Goal: Use online tool/utility: Utilize a website feature to perform a specific function

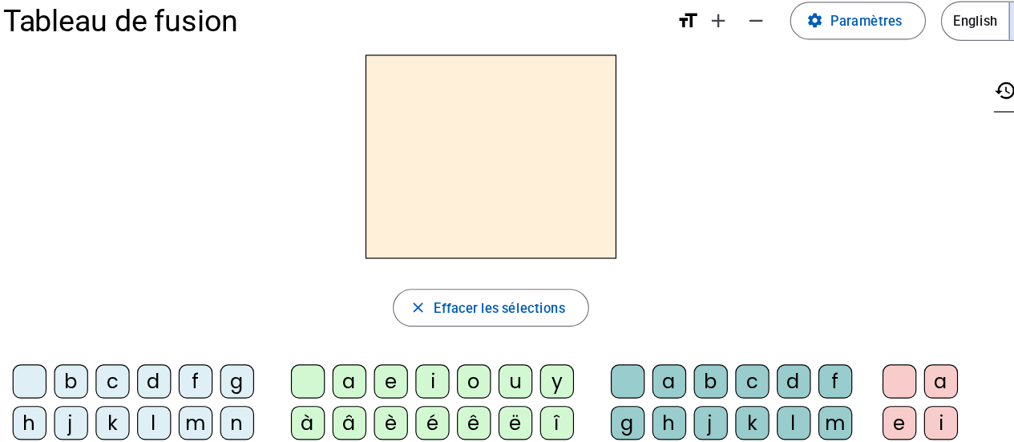
click at [377, 346] on div "i" at bounding box center [377, 348] width 29 height 29
click at [134, 351] on div "d" at bounding box center [141, 348] width 29 height 29
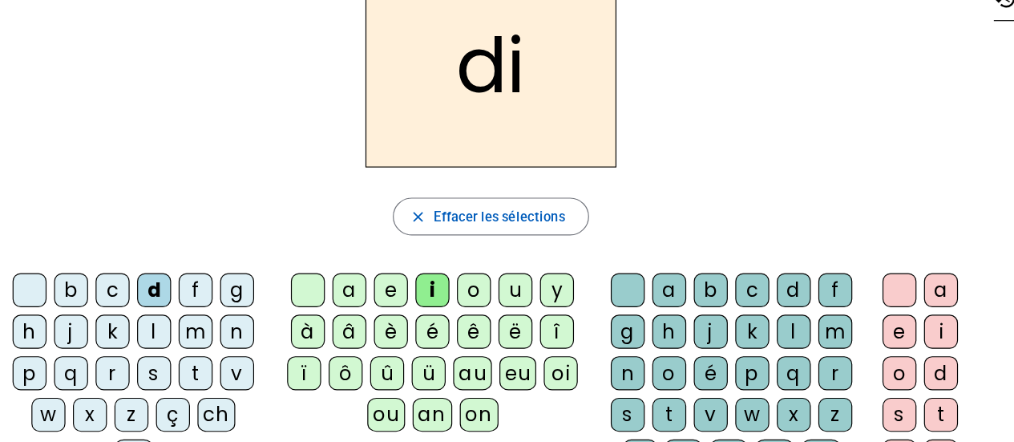
scroll to position [44, 0]
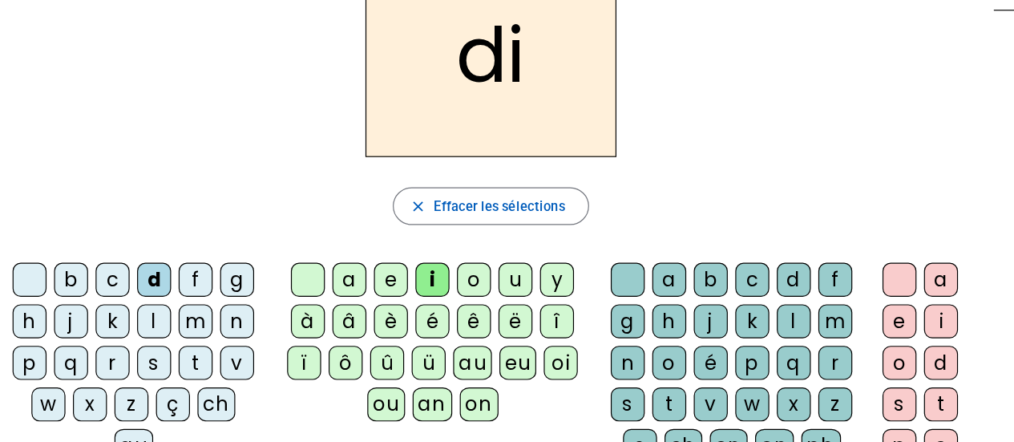
click at [578, 399] on div "t" at bounding box center [578, 409] width 29 height 29
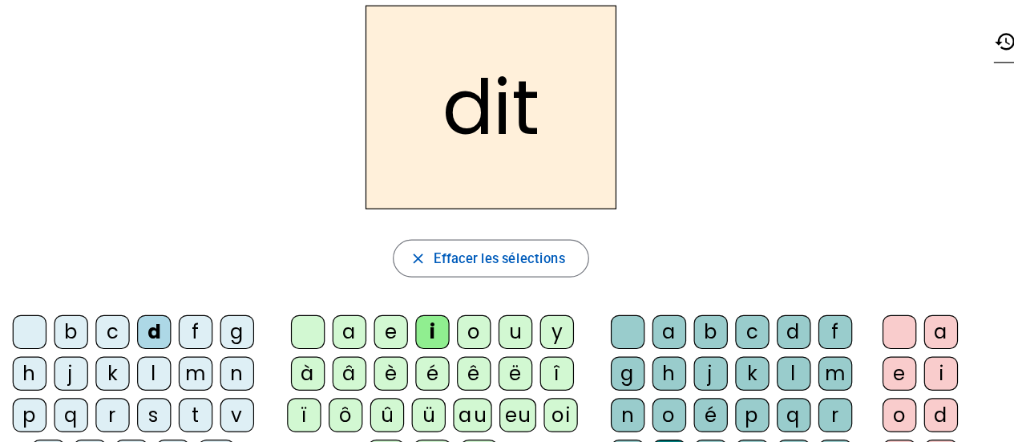
click at [773, 341] on div "e" at bounding box center [774, 339] width 29 height 29
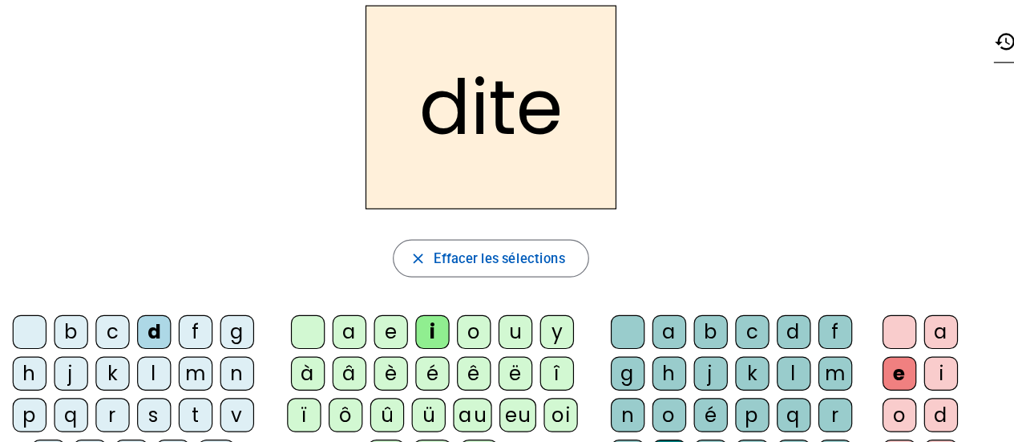
click at [773, 341] on div "e" at bounding box center [774, 339] width 29 height 29
click at [771, 308] on div at bounding box center [774, 303] width 29 height 29
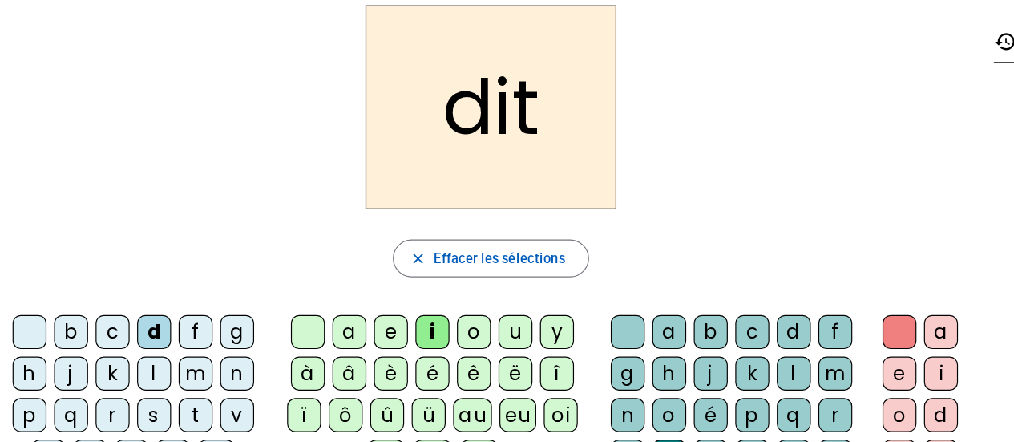
click at [770, 346] on div "e" at bounding box center [774, 339] width 29 height 29
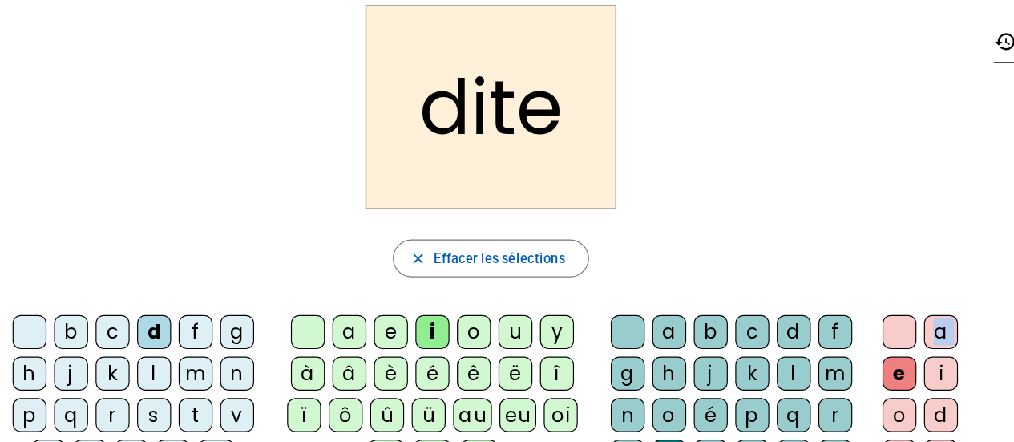
drag, startPoint x: 770, startPoint y: 346, endPoint x: 772, endPoint y: 307, distance: 39.4
click at [772, 307] on div at bounding box center [774, 303] width 29 height 29
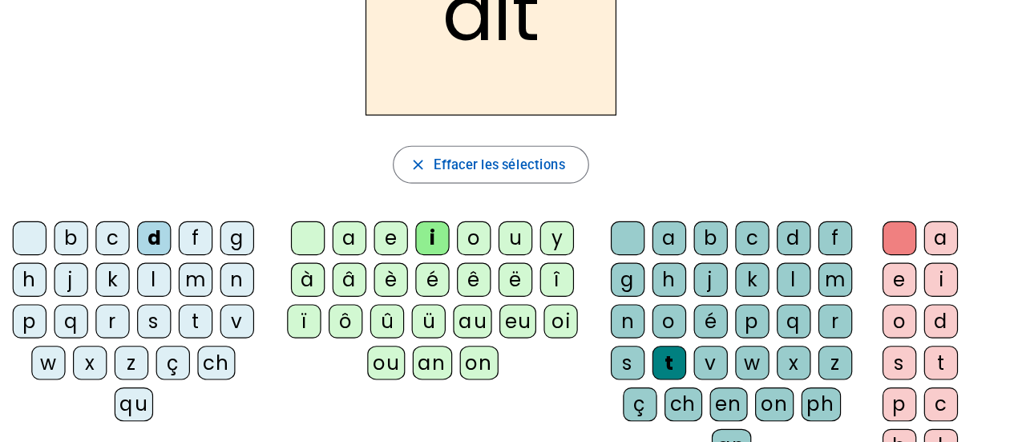
scroll to position [80, 0]
click at [544, 367] on div "s" at bounding box center [543, 373] width 29 height 29
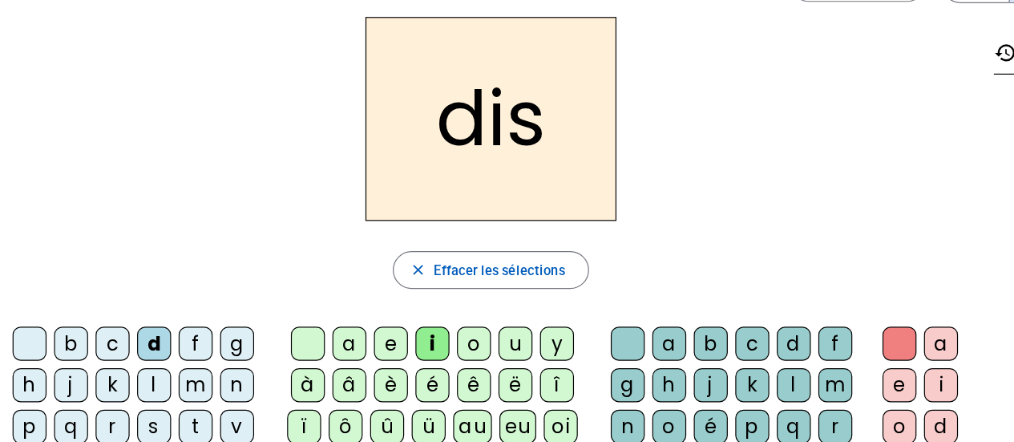
scroll to position [38, 0]
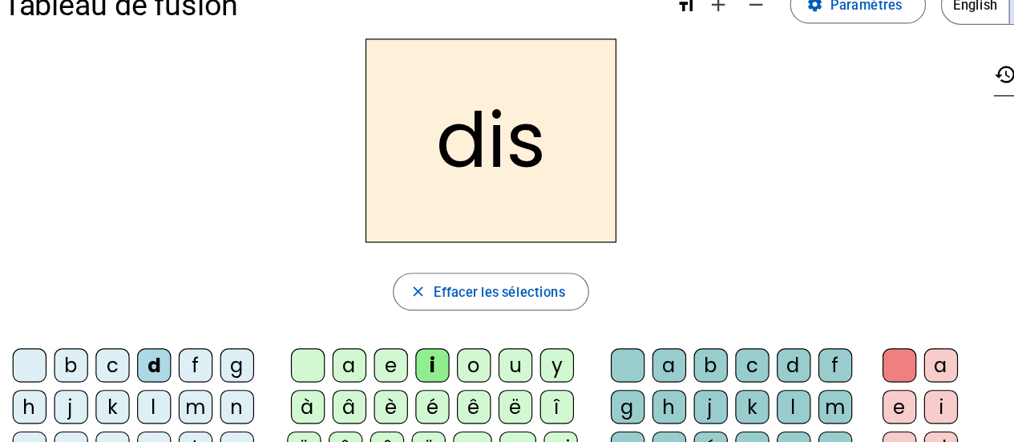
click at [771, 341] on div "e" at bounding box center [774, 345] width 29 height 29
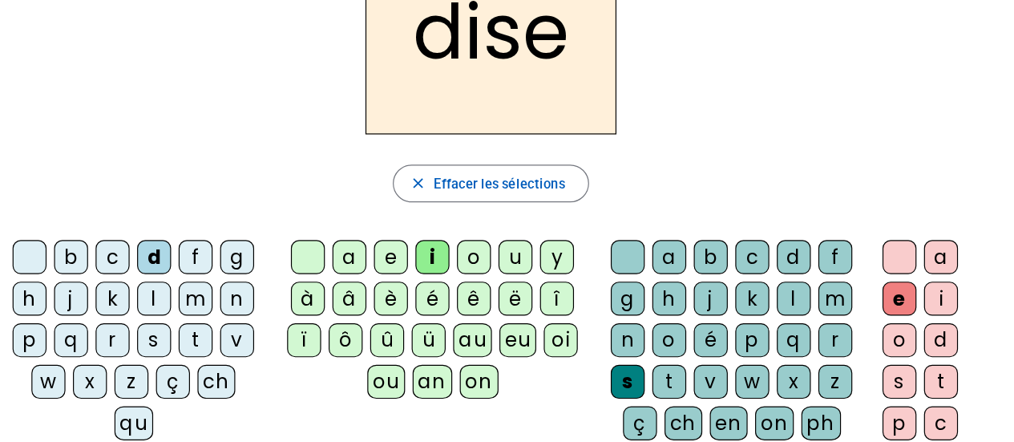
scroll to position [67, 0]
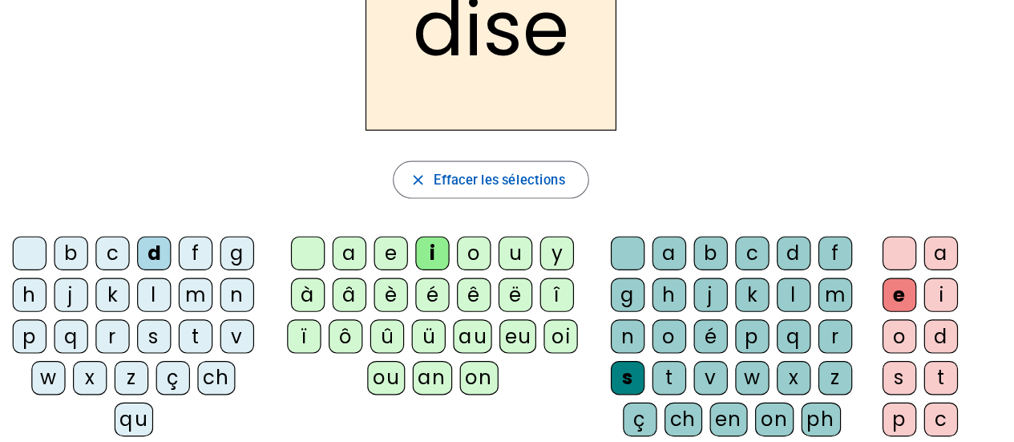
click at [677, 379] on div "x" at bounding box center [684, 387] width 29 height 29
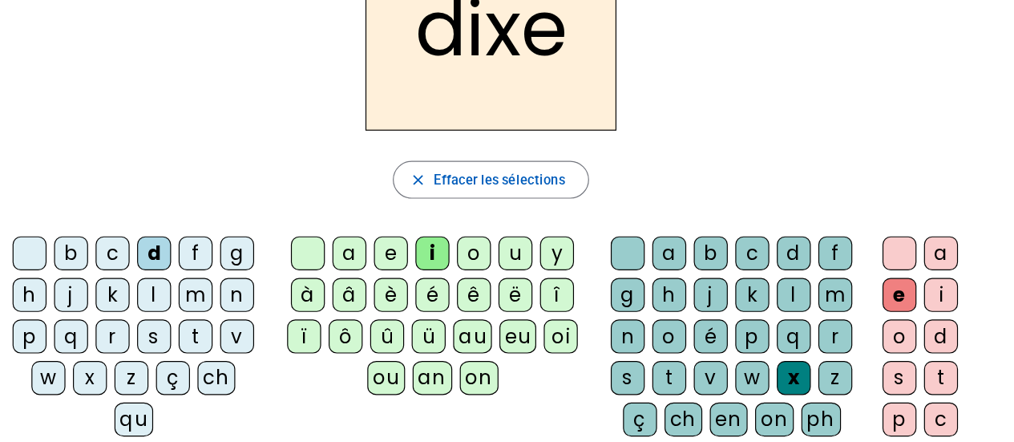
click at [774, 281] on div at bounding box center [774, 281] width 29 height 29
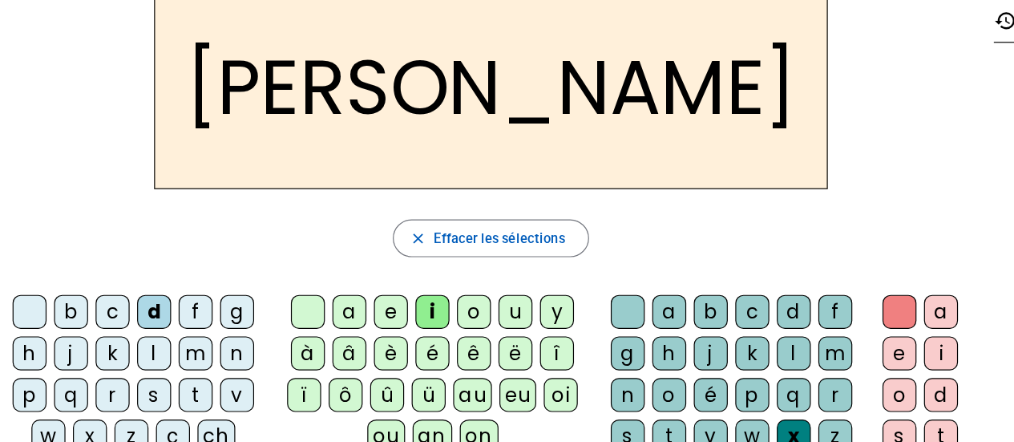
scroll to position [58, 0]
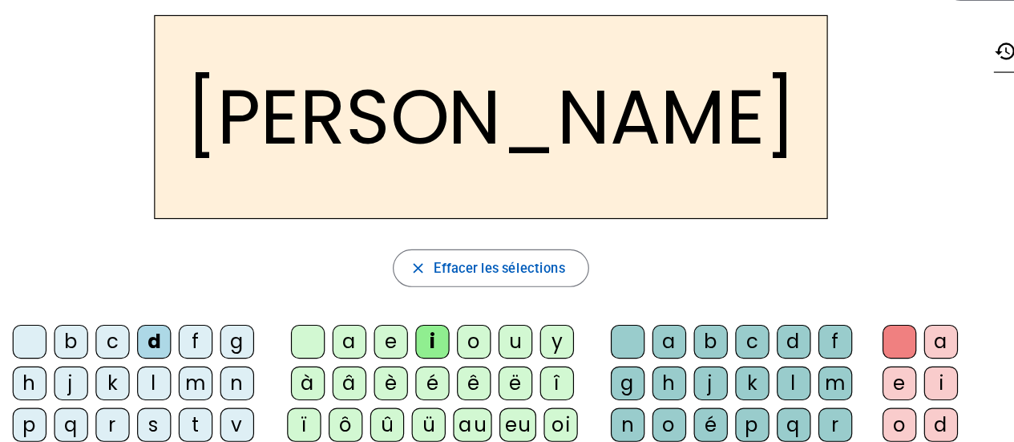
click at [137, 358] on div "s" at bounding box center [141, 360] width 29 height 29
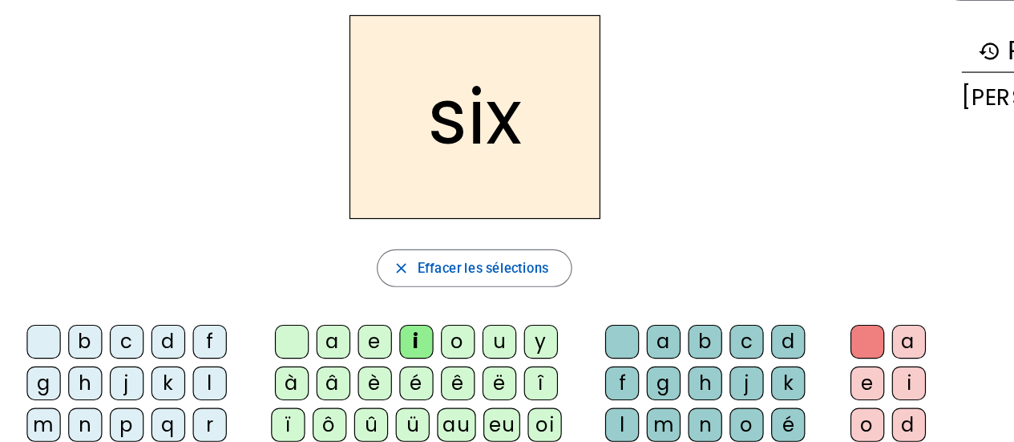
click at [62, 346] on div "m" at bounding box center [47, 360] width 29 height 29
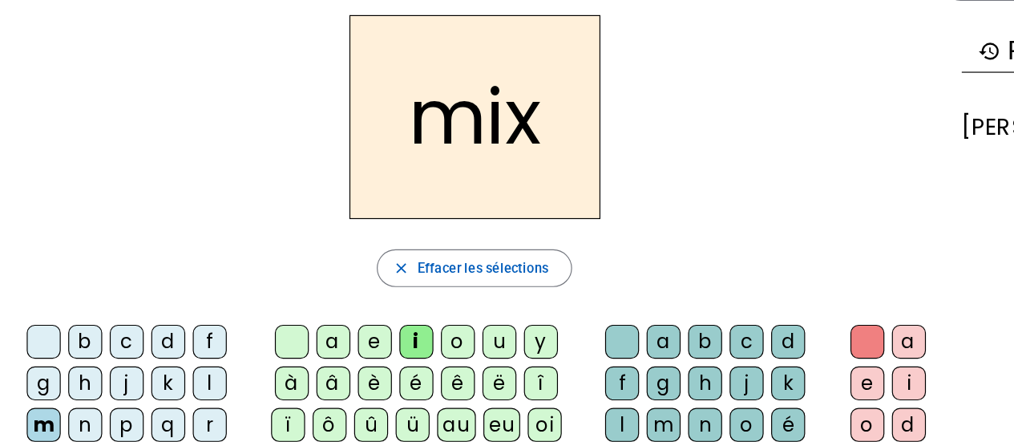
click at [97, 346] on div "n" at bounding box center [82, 360] width 29 height 29
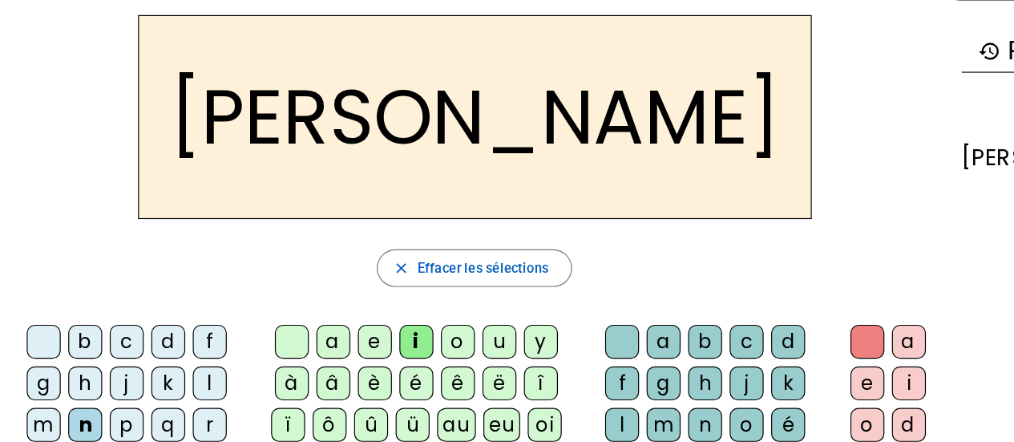
click at [595, 357] on div "n" at bounding box center [609, 360] width 29 height 29
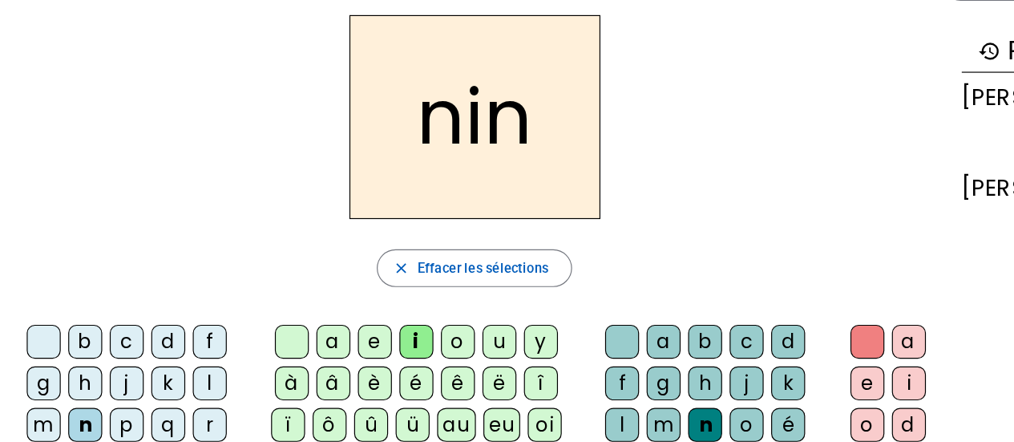
click at [147, 289] on div "d" at bounding box center [153, 290] width 29 height 29
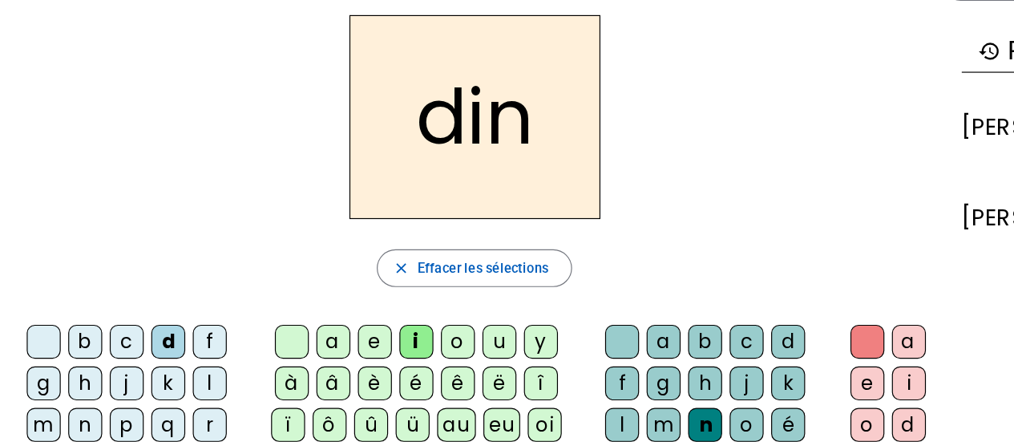
click at [62, 382] on div "s" at bounding box center [47, 396] width 29 height 29
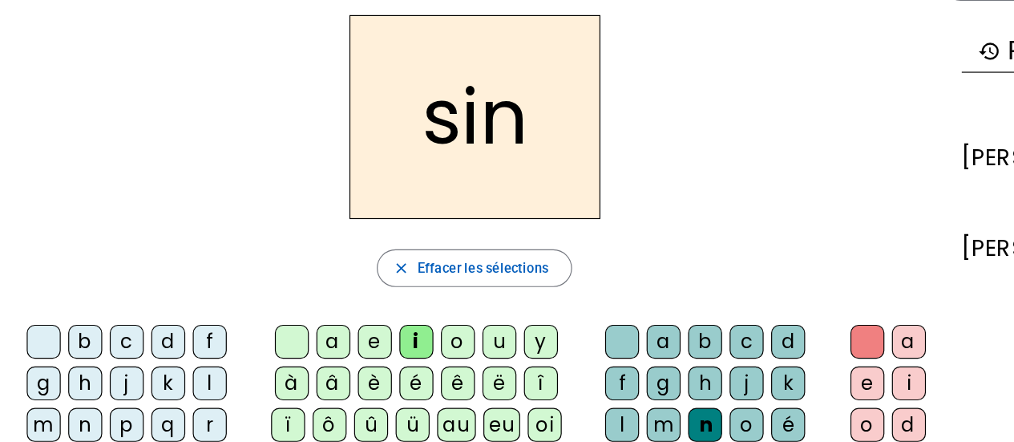
click at [103, 354] on div "p" at bounding box center [117, 360] width 29 height 29
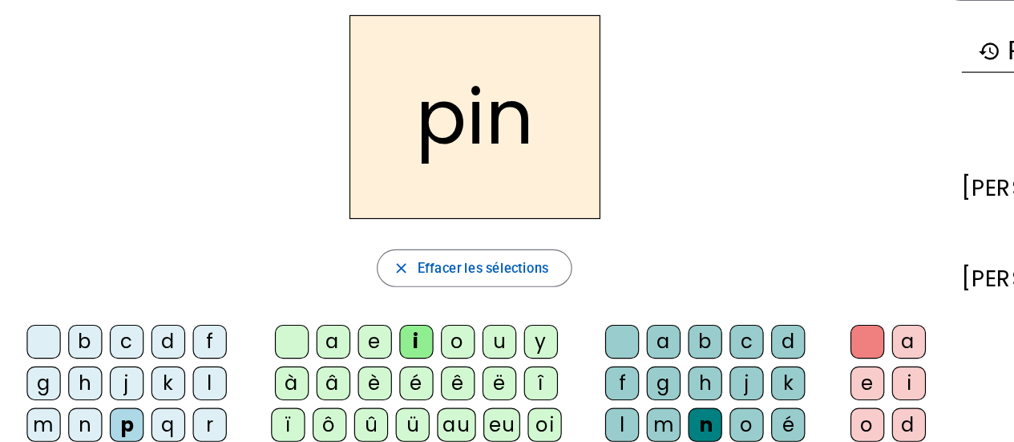
click at [132, 382] on div "v" at bounding box center [117, 396] width 29 height 29
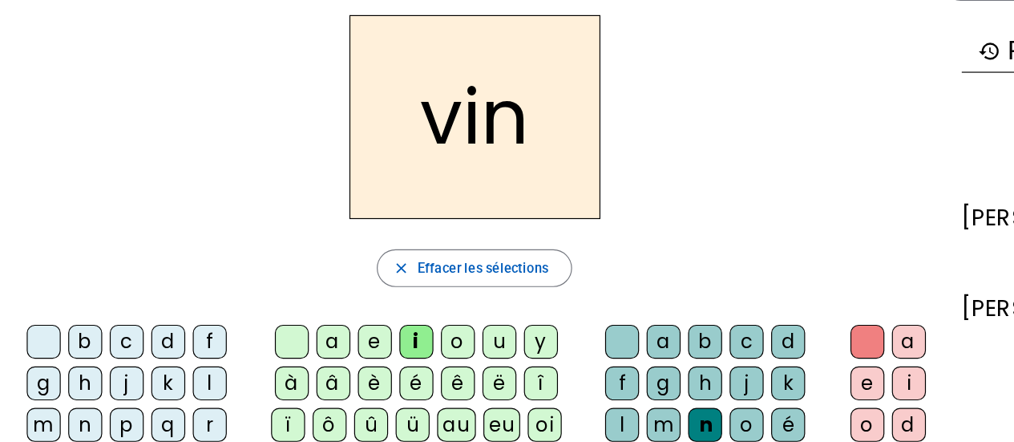
click at [97, 382] on div "t" at bounding box center [82, 396] width 29 height 29
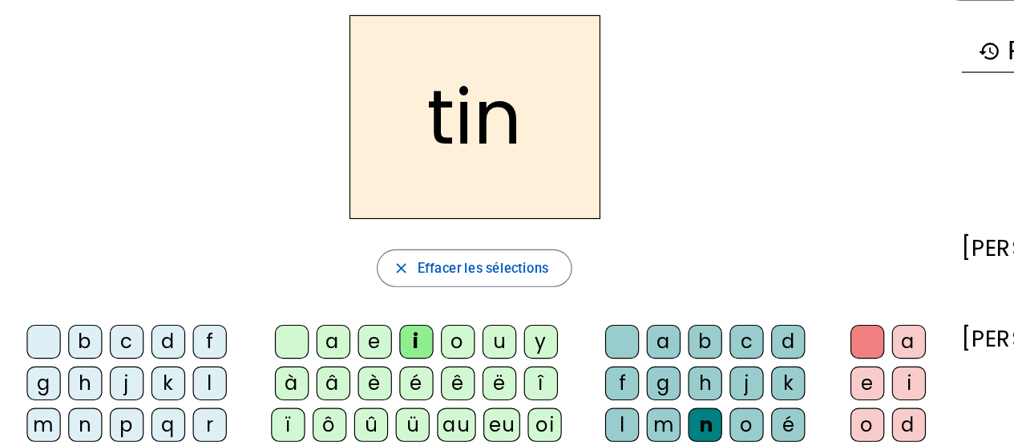
click at [540, 284] on div at bounding box center [538, 290] width 29 height 29
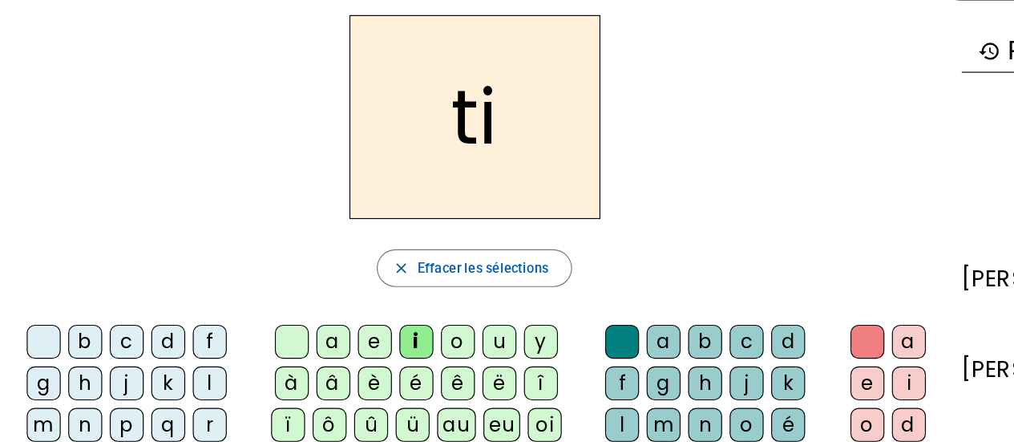
click at [139, 287] on div "d" at bounding box center [153, 290] width 29 height 29
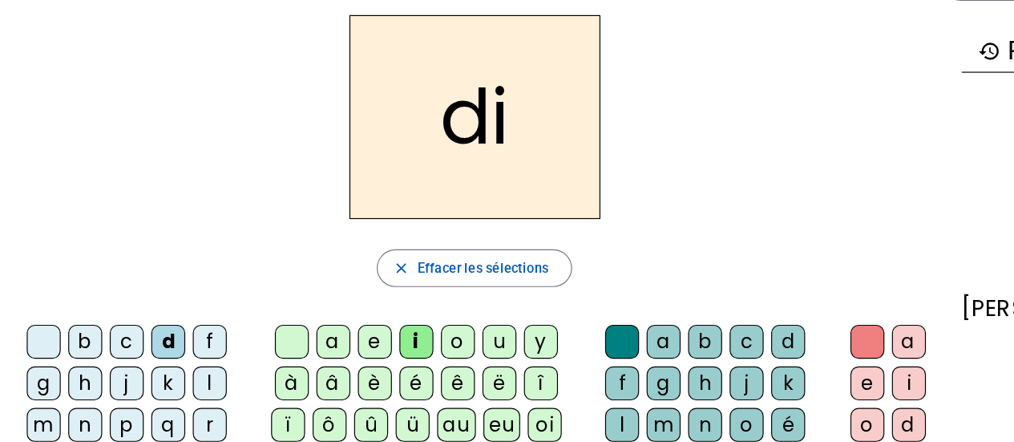
click at [174, 288] on div "f" at bounding box center [188, 290] width 29 height 29
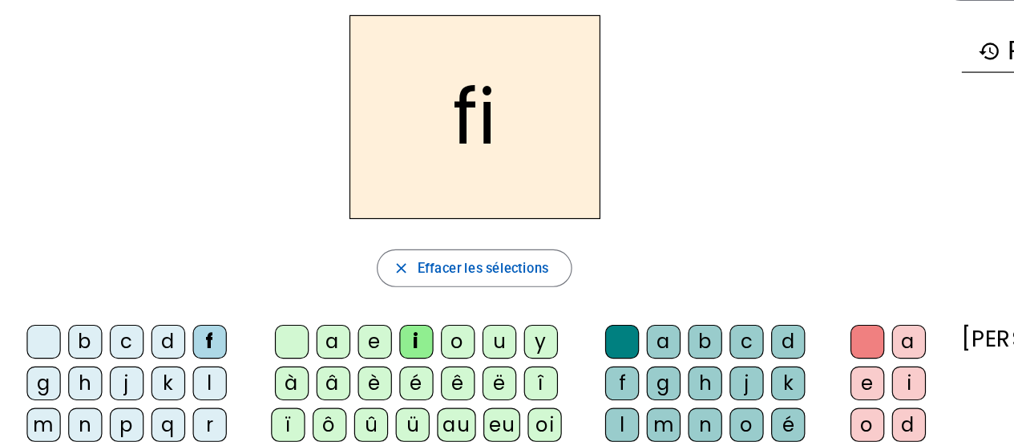
click at [139, 325] on div "k" at bounding box center [153, 325] width 29 height 29
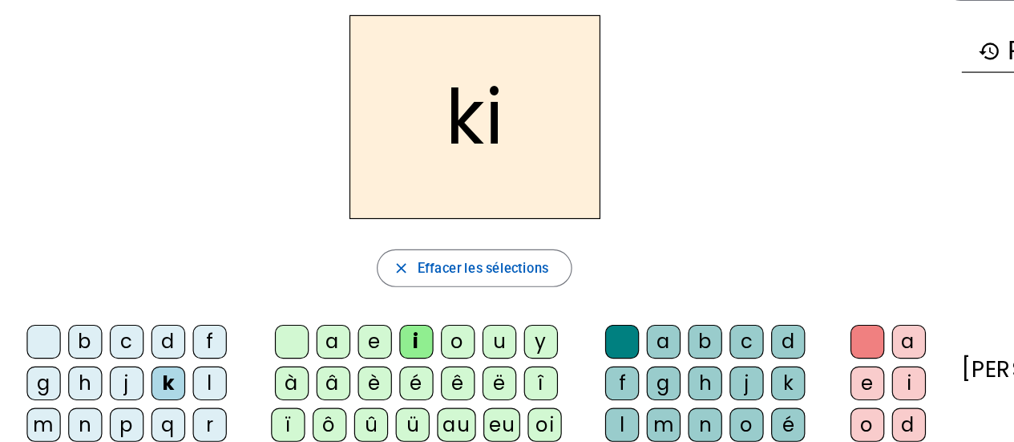
click at [174, 328] on div "l" at bounding box center [188, 325] width 29 height 29
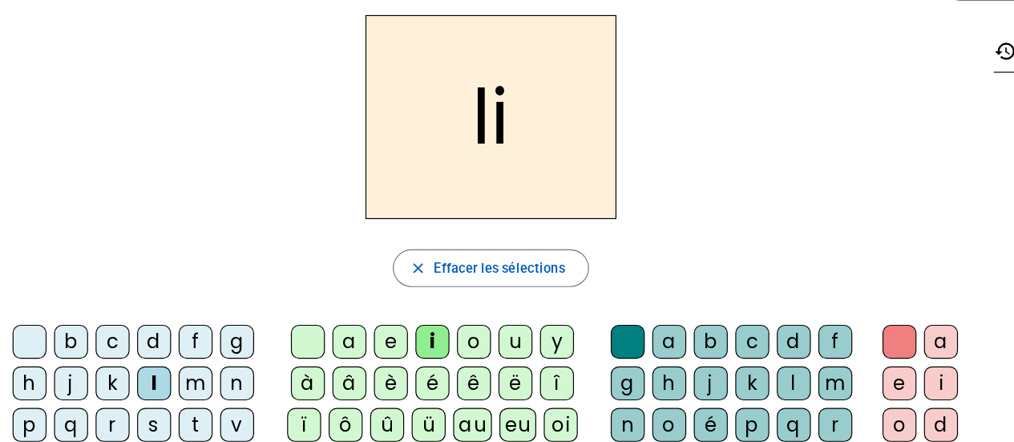
click at [142, 366] on div "s" at bounding box center [141, 360] width 29 height 29
click at [105, 358] on div "r" at bounding box center [105, 360] width 29 height 29
click at [74, 361] on div "q" at bounding box center [70, 360] width 29 height 29
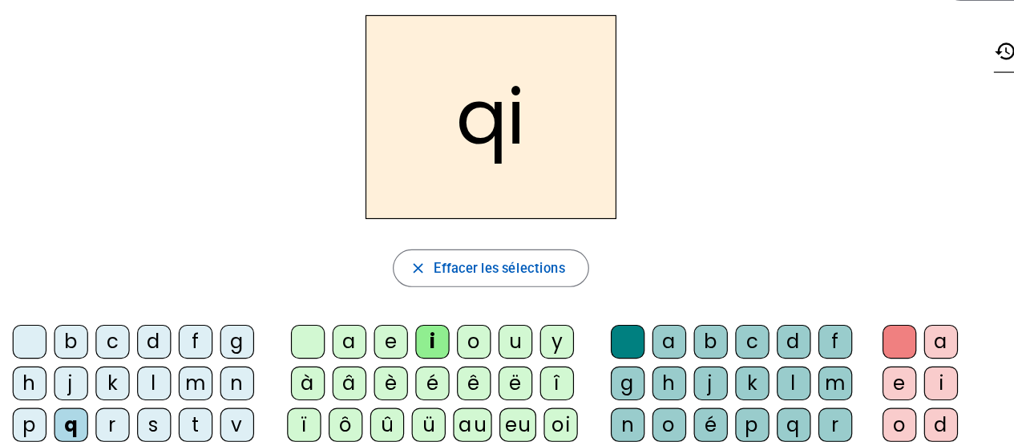
click at [45, 361] on div "p" at bounding box center [35, 360] width 29 height 29
click at [610, 330] on div "j" at bounding box center [614, 325] width 29 height 29
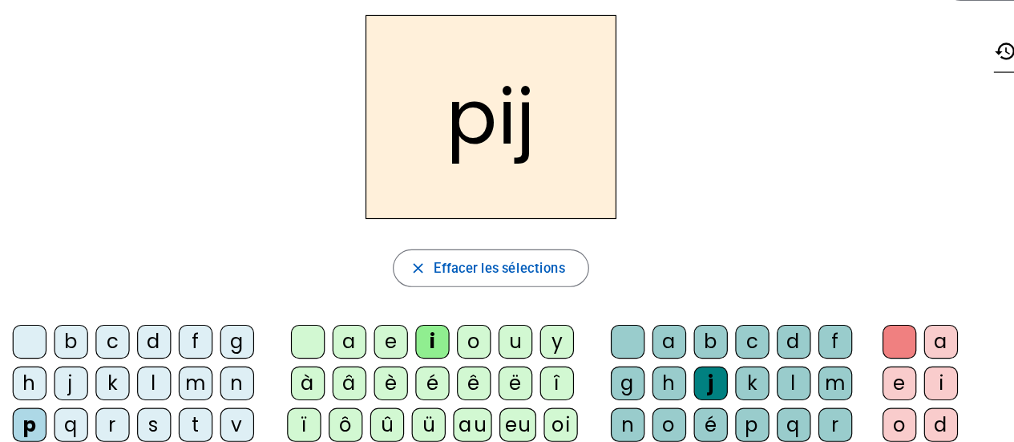
click at [805, 319] on div "i" at bounding box center [809, 325] width 29 height 29
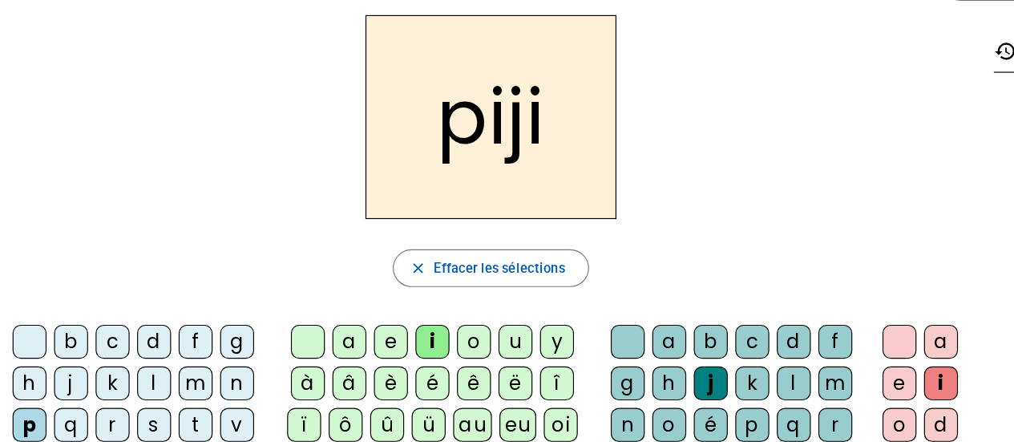
click at [683, 285] on div "d" at bounding box center [684, 290] width 29 height 29
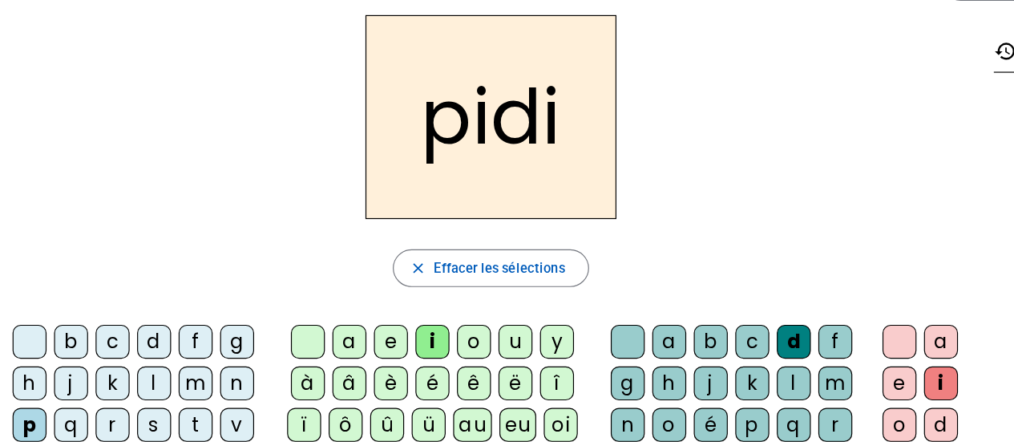
click at [646, 359] on div "p" at bounding box center [649, 360] width 29 height 29
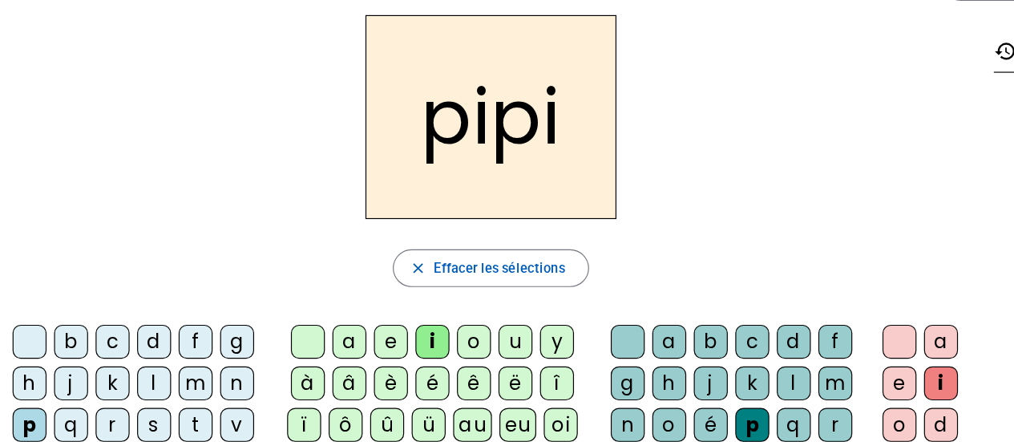
click at [714, 357] on div "r" at bounding box center [720, 360] width 29 height 29
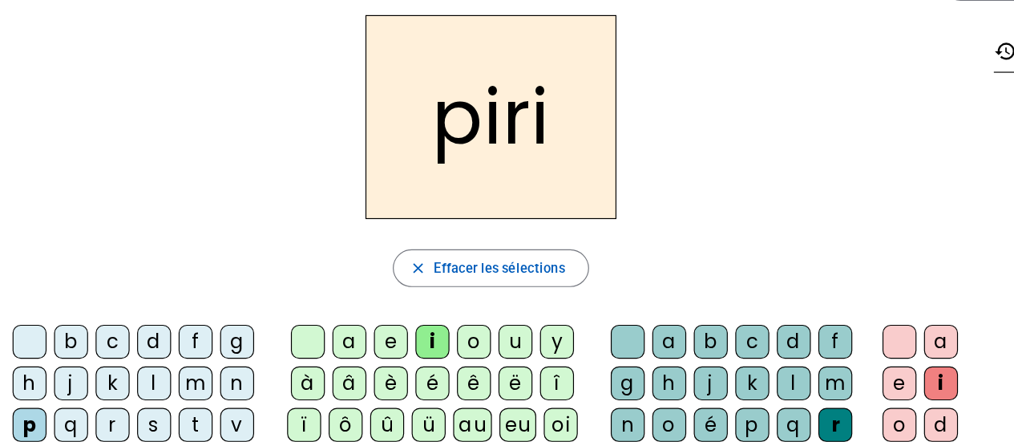
click at [543, 350] on div "n" at bounding box center [543, 360] width 29 height 29
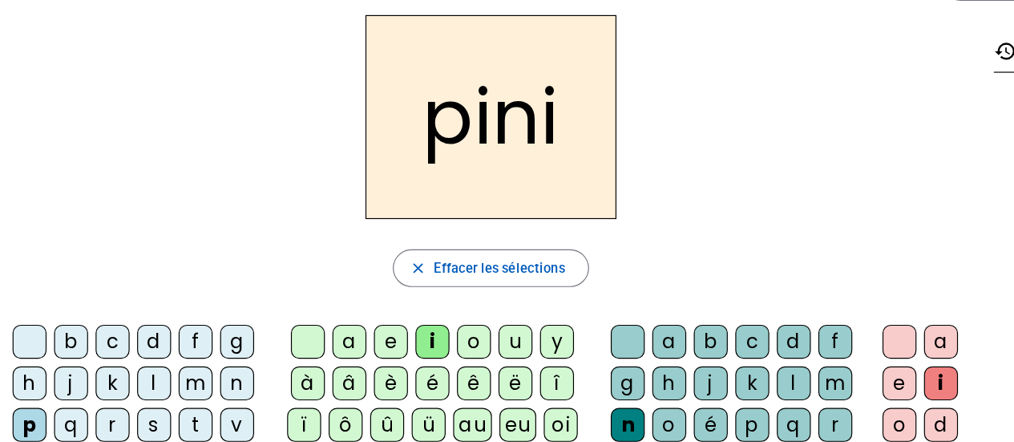
click at [607, 289] on div "b" at bounding box center [614, 290] width 29 height 29
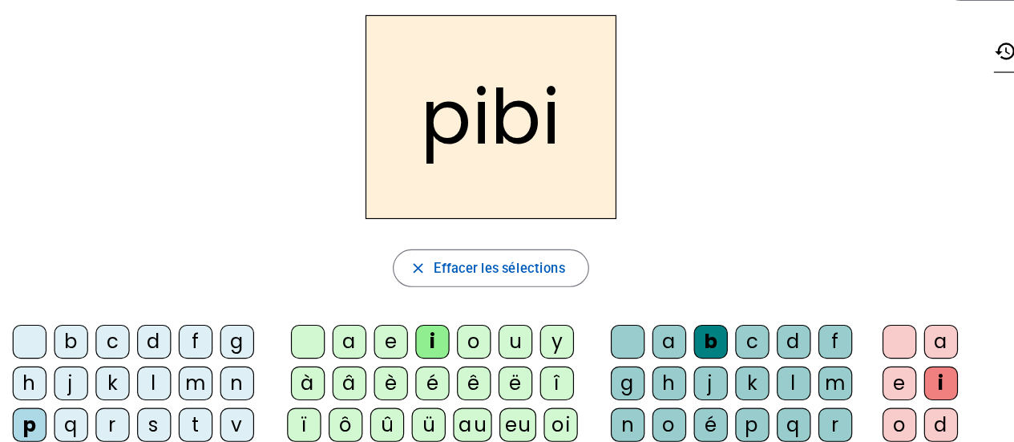
click at [718, 318] on div "m" at bounding box center [720, 325] width 29 height 29
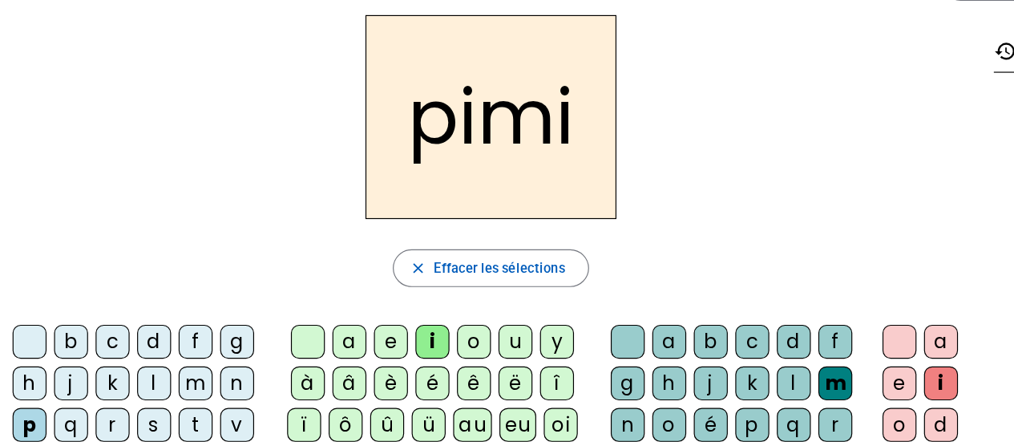
click at [145, 285] on div "d" at bounding box center [141, 290] width 29 height 29
click at [175, 324] on div "m" at bounding box center [176, 325] width 29 height 29
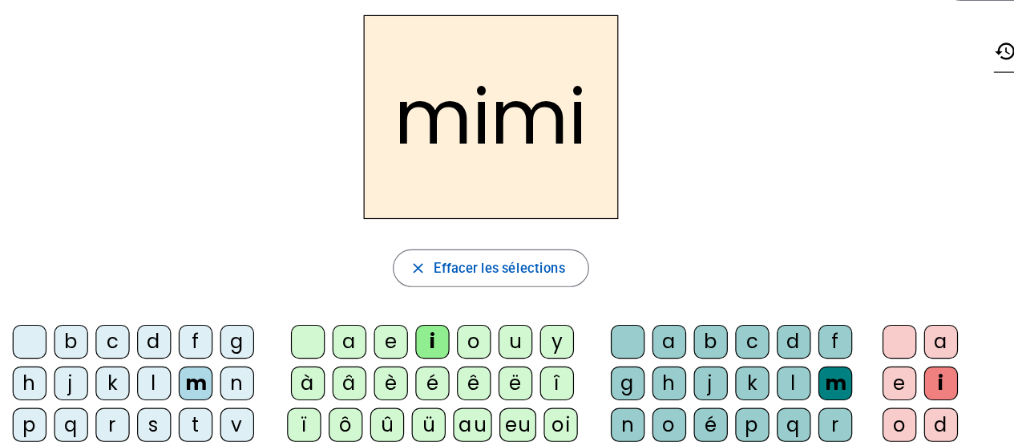
click at [208, 324] on div "n" at bounding box center [211, 325] width 29 height 29
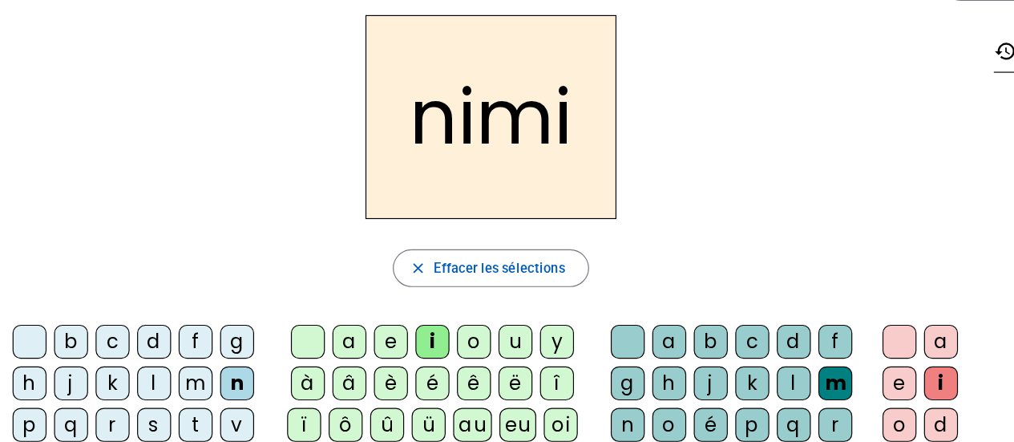
click at [103, 357] on div "r" at bounding box center [105, 360] width 29 height 29
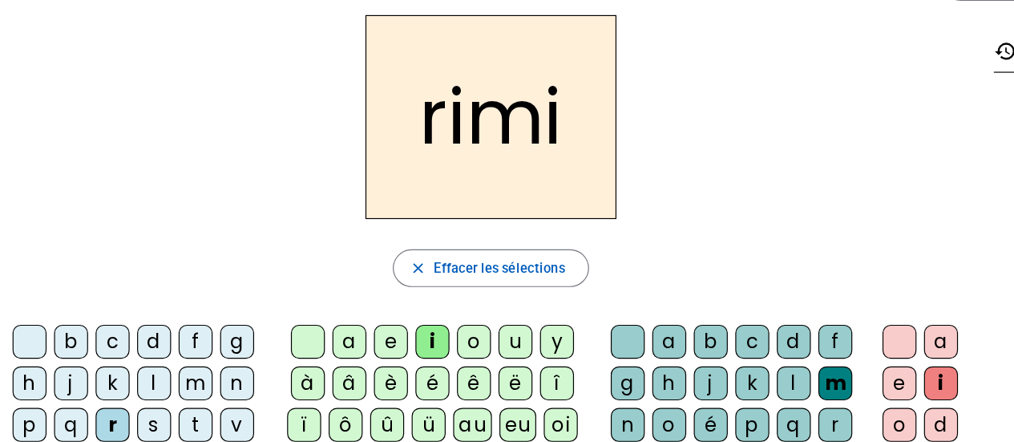
click at [208, 358] on div "v" at bounding box center [211, 360] width 29 height 29
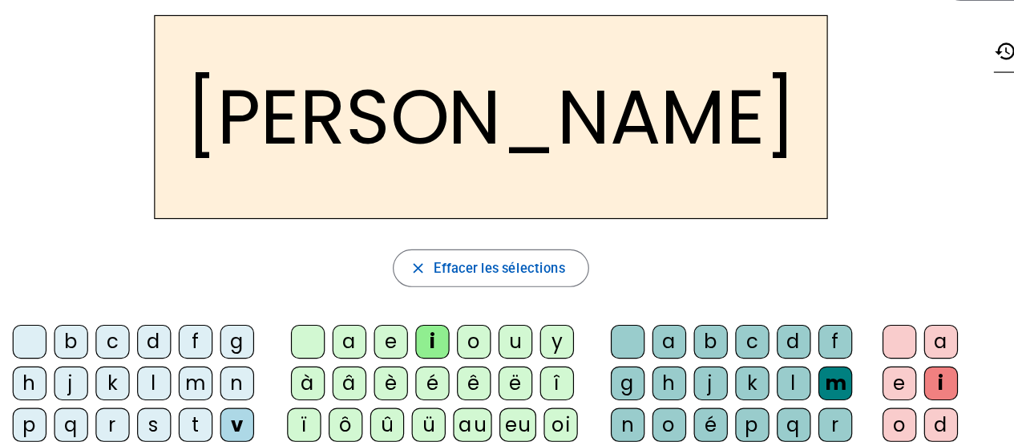
click at [38, 358] on div "p" at bounding box center [35, 360] width 29 height 29
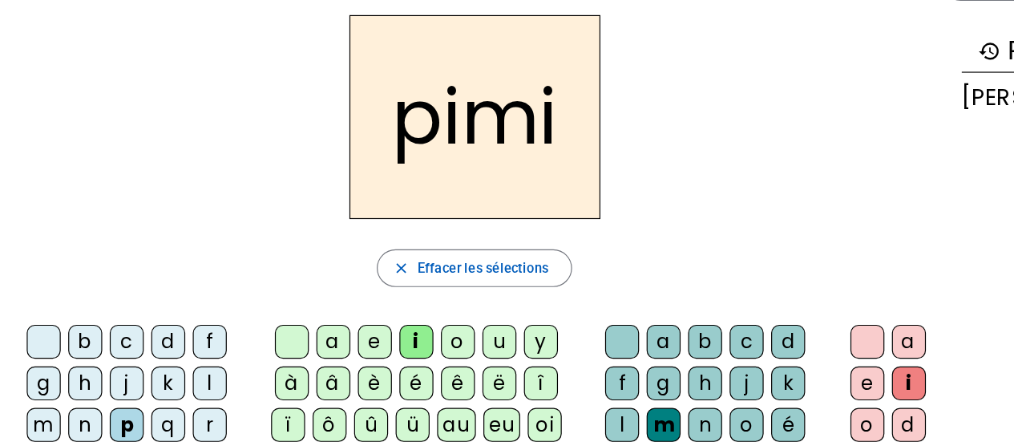
click at [97, 382] on div "t" at bounding box center [82, 396] width 29 height 29
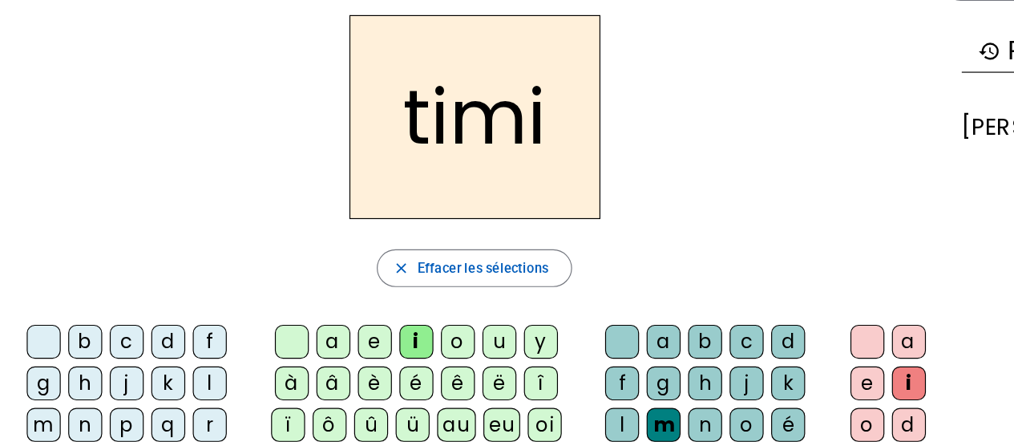
click at [62, 382] on div "s" at bounding box center [47, 396] width 29 height 29
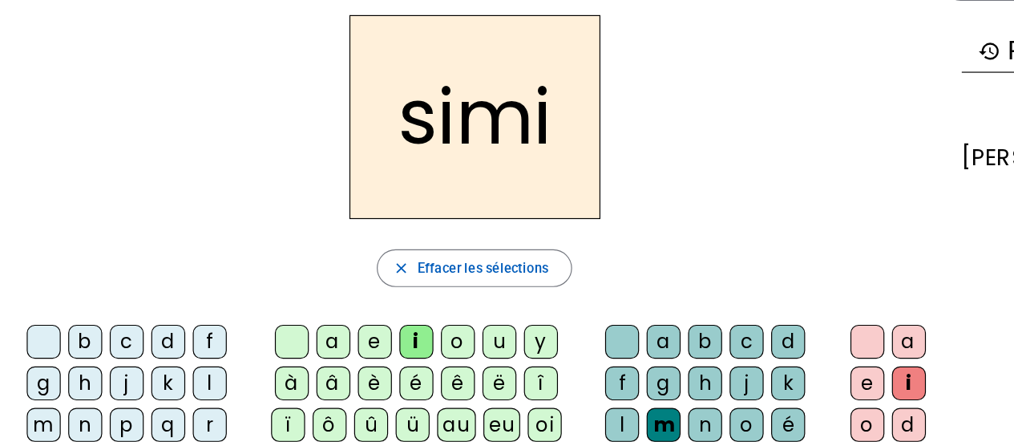
click at [595, 358] on div "n" at bounding box center [609, 360] width 29 height 29
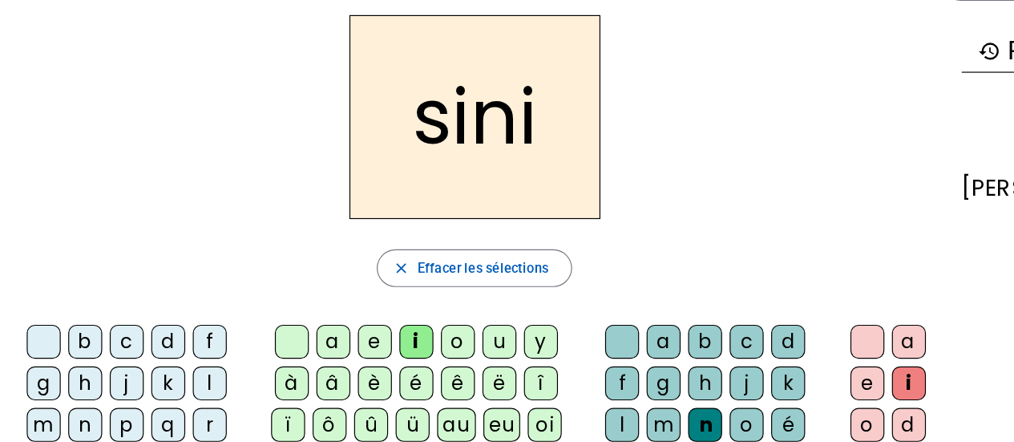
click at [666, 323] on div "k" at bounding box center [680, 325] width 29 height 29
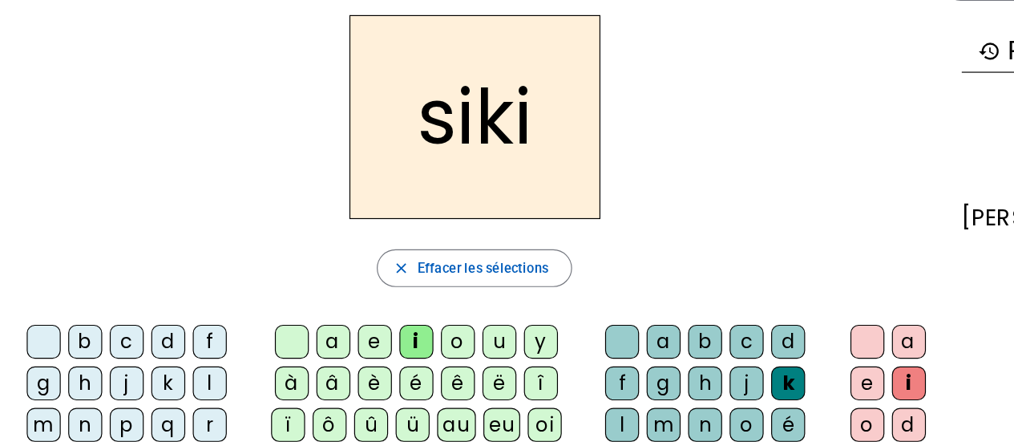
click at [553, 346] on div "l" at bounding box center [538, 360] width 29 height 29
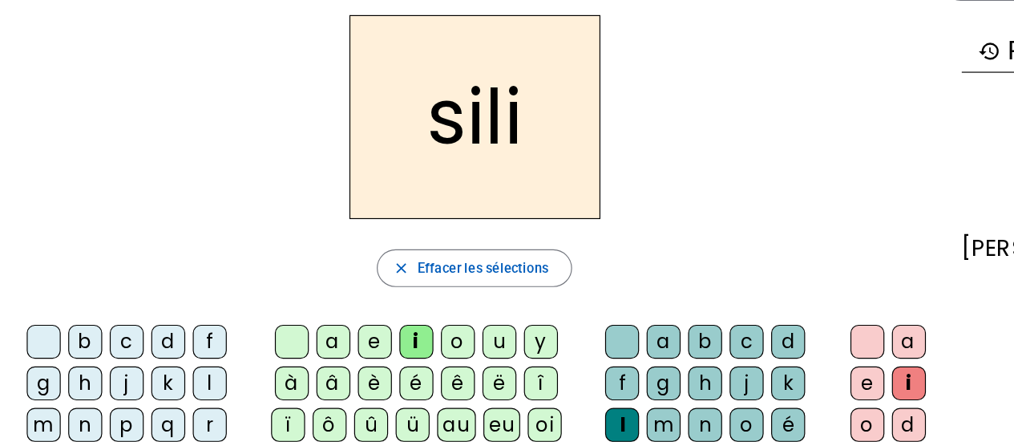
click at [589, 346] on div "m" at bounding box center [574, 360] width 29 height 29
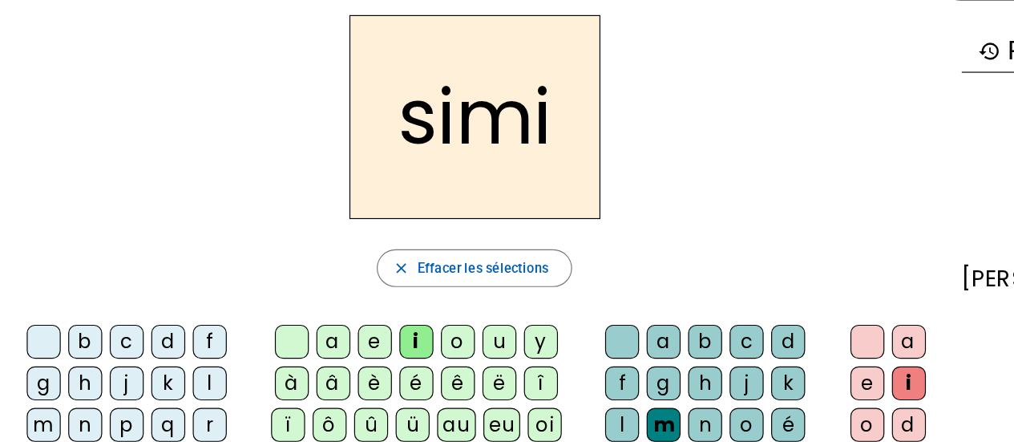
click at [97, 382] on div "t" at bounding box center [82, 396] width 29 height 29
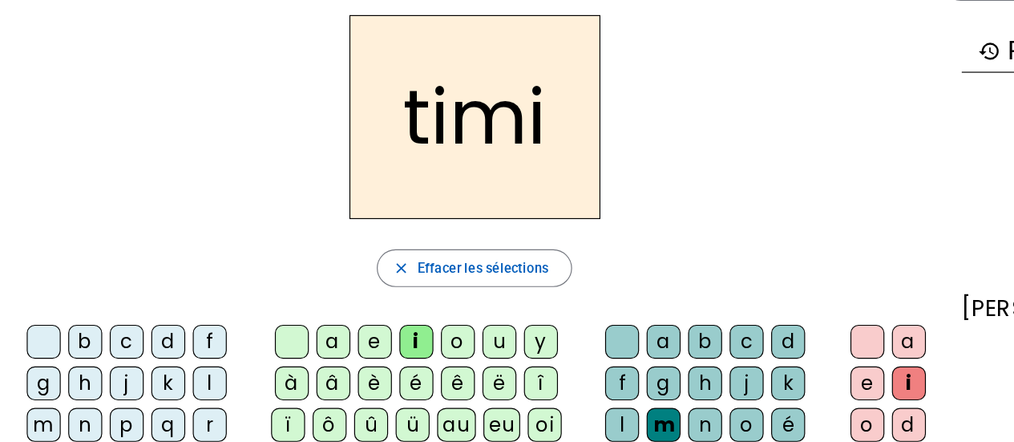
click at [553, 382] on div "p" at bounding box center [538, 396] width 29 height 29
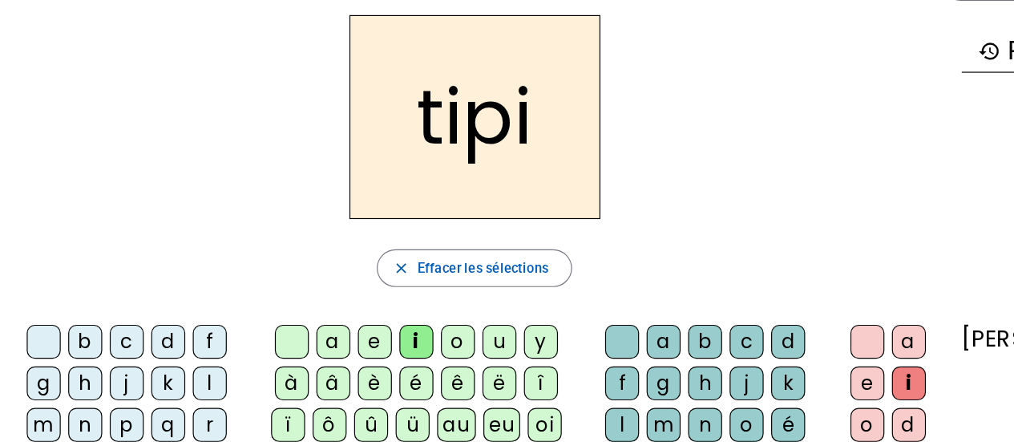
click at [108, 290] on div "c" at bounding box center [117, 290] width 29 height 29
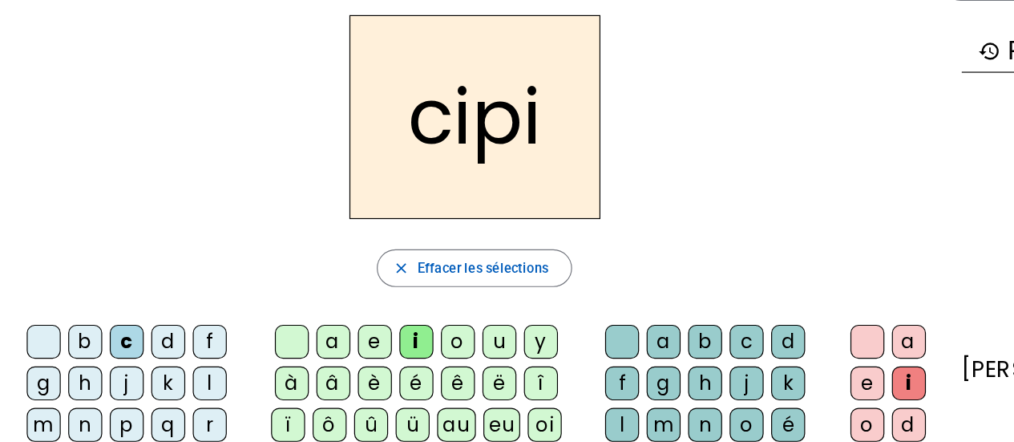
click at [143, 301] on div "d" at bounding box center [153, 290] width 29 height 29
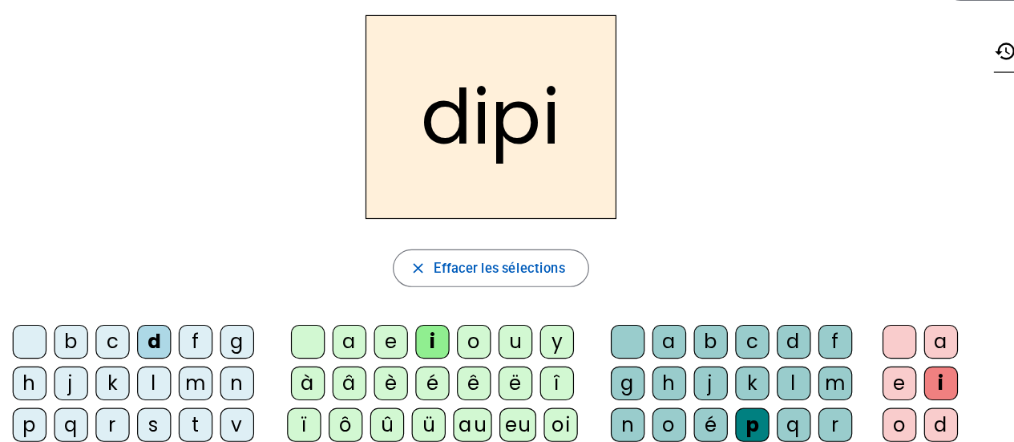
click at [722, 328] on div "m" at bounding box center [720, 325] width 29 height 29
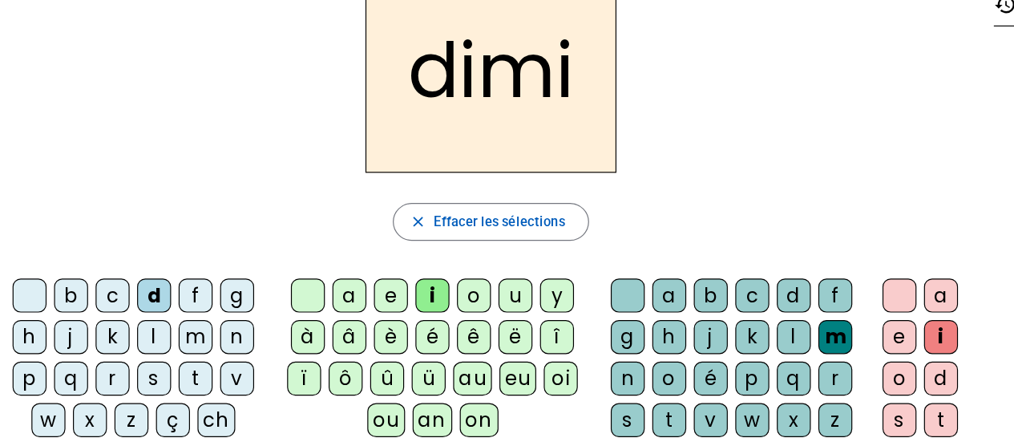
scroll to position [91, 0]
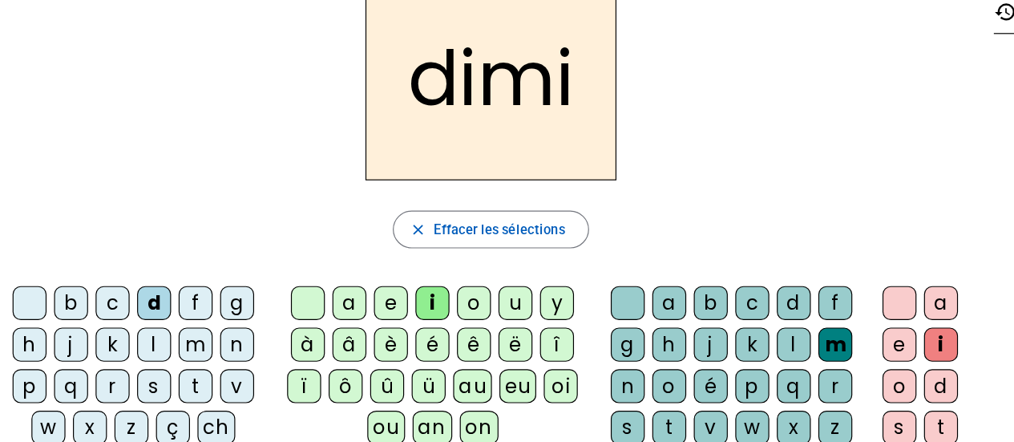
click at [483, 322] on div "oi" at bounding box center [486, 328] width 29 height 29
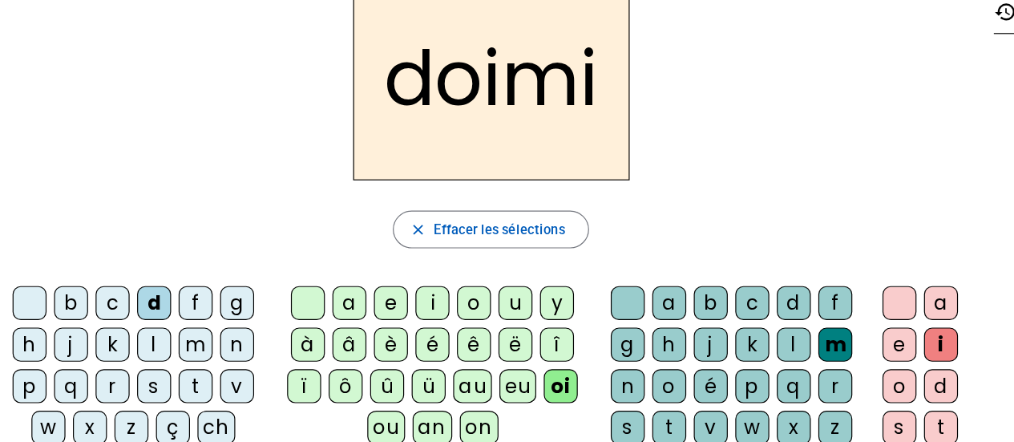
click at [652, 325] on div "p" at bounding box center [649, 328] width 29 height 29
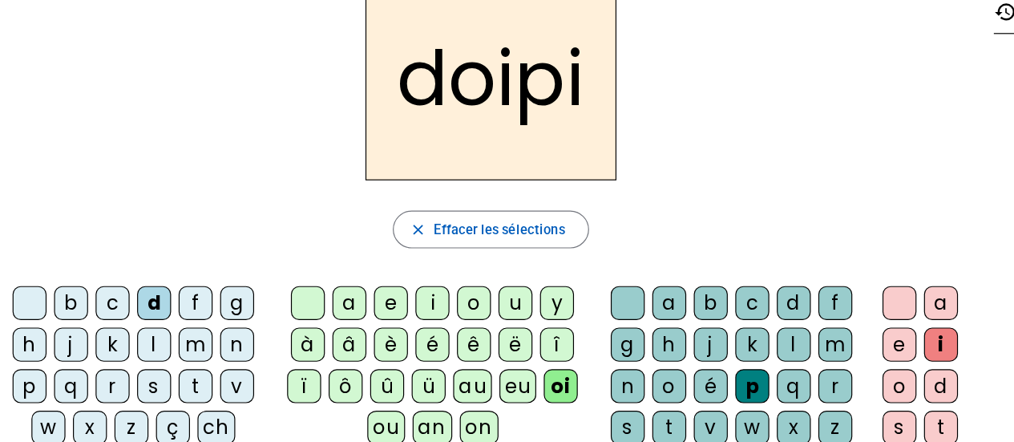
click at [716, 324] on div "r" at bounding box center [720, 328] width 29 height 29
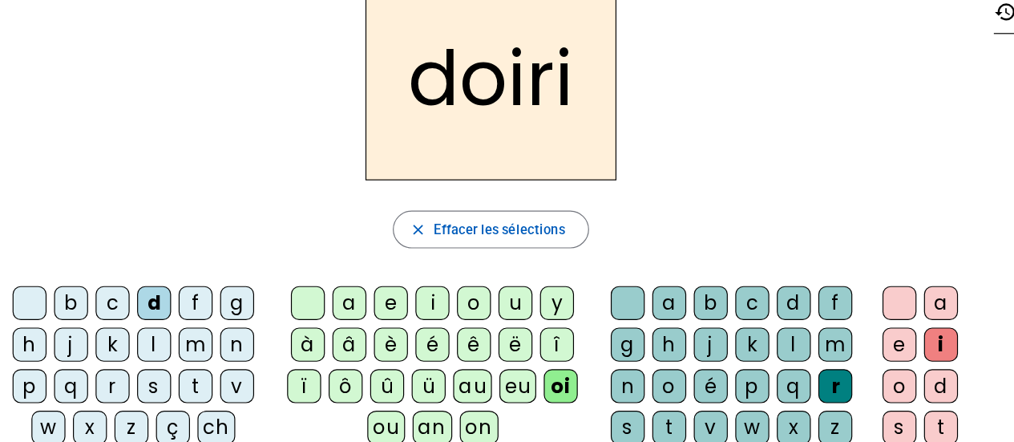
click at [615, 352] on div "v" at bounding box center [614, 363] width 29 height 29
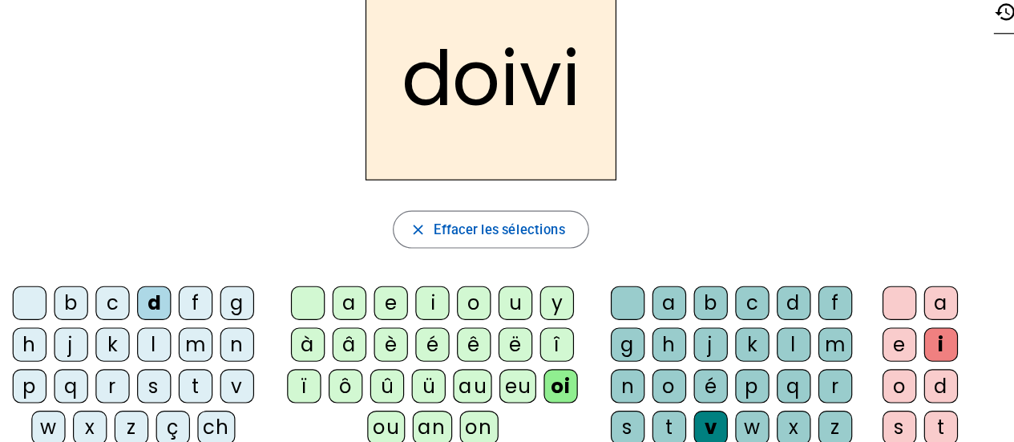
click at [544, 320] on div "n" at bounding box center [543, 328] width 29 height 29
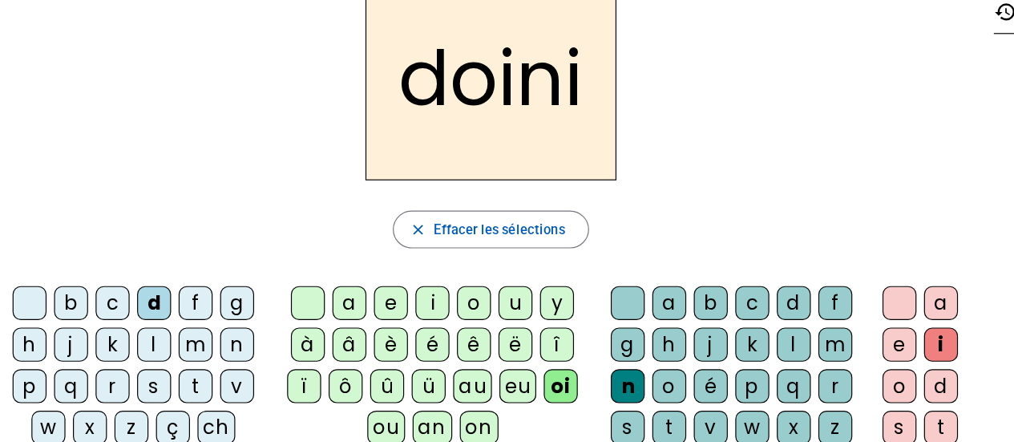
click at [137, 325] on div "s" at bounding box center [141, 328] width 29 height 29
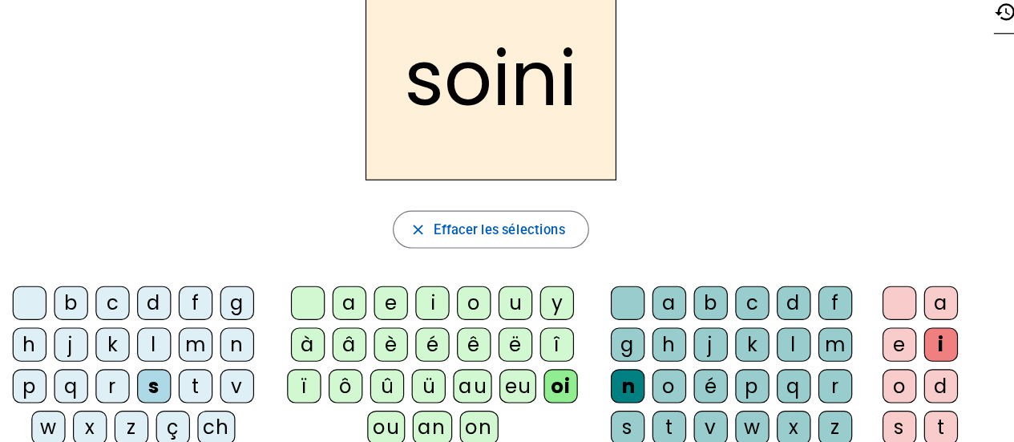
click at [178, 323] on div "t" at bounding box center [176, 328] width 29 height 29
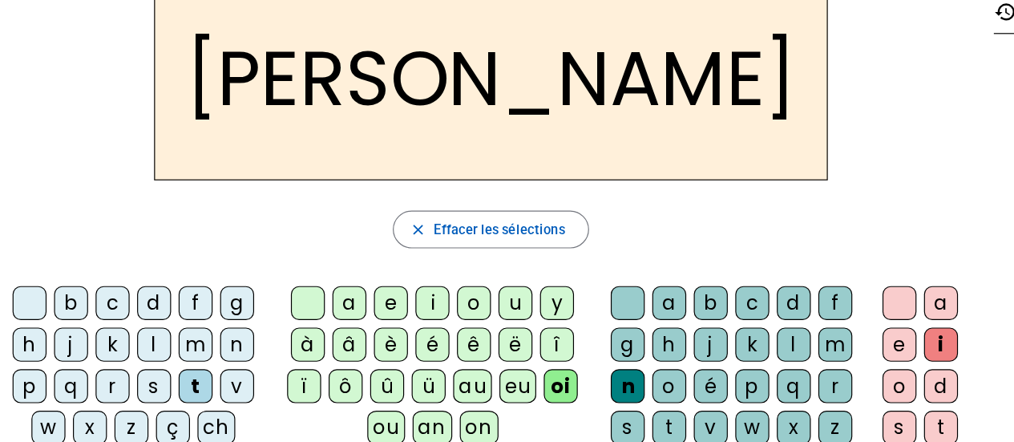
click at [212, 326] on div "v" at bounding box center [211, 328] width 29 height 29
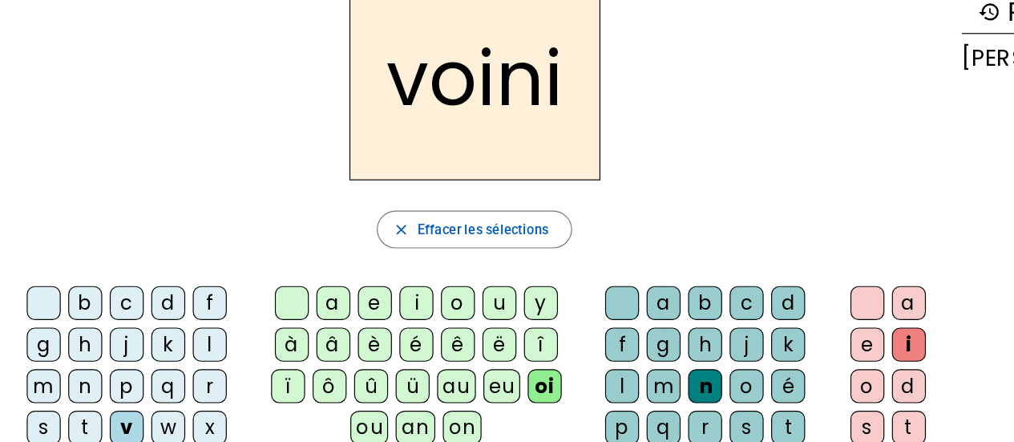
click at [71, 249] on div "b" at bounding box center [82, 257] width 29 height 29
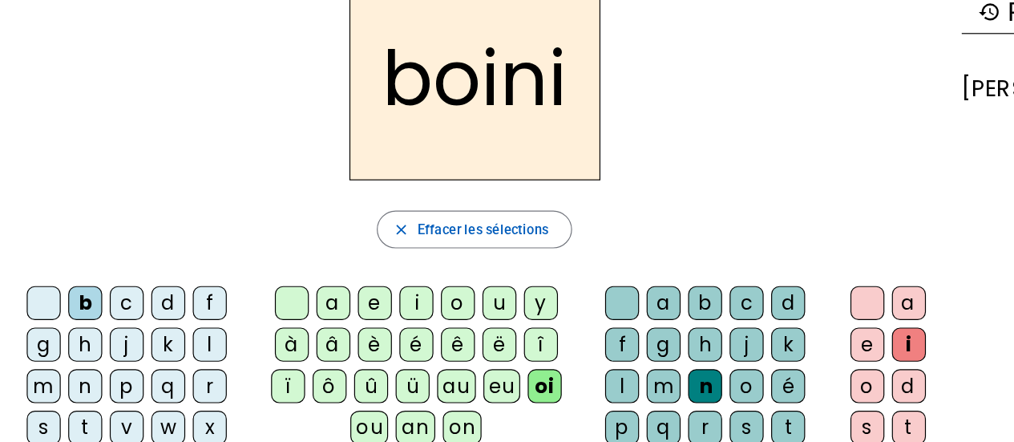
click at [97, 314] on div "n" at bounding box center [82, 328] width 29 height 29
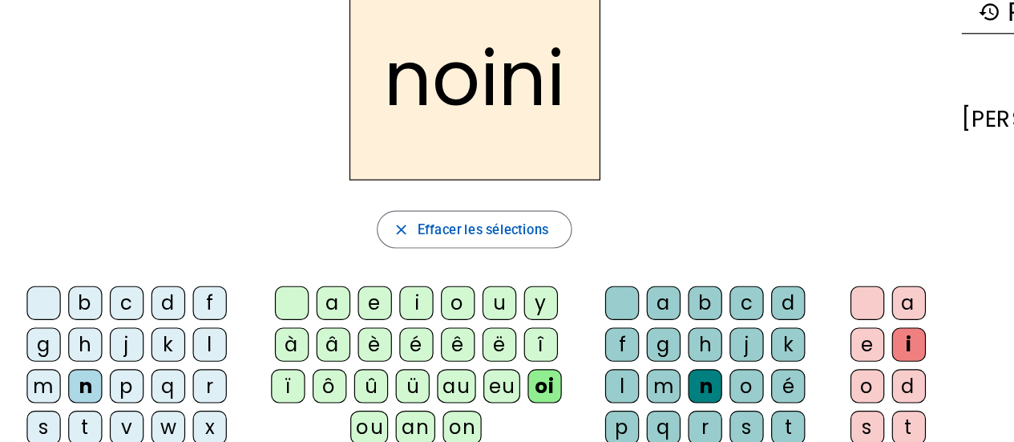
click at [624, 349] on div "r" at bounding box center [609, 363] width 29 height 29
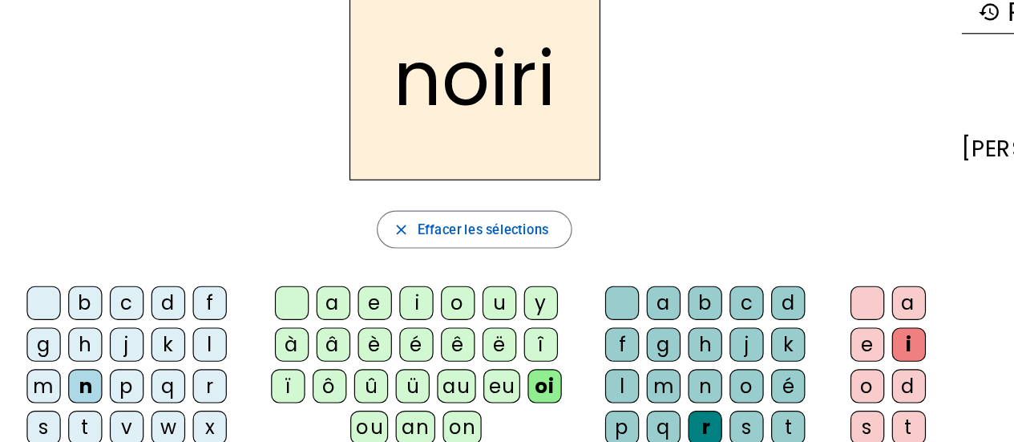
click at [615, 257] on div "b" at bounding box center [609, 257] width 29 height 29
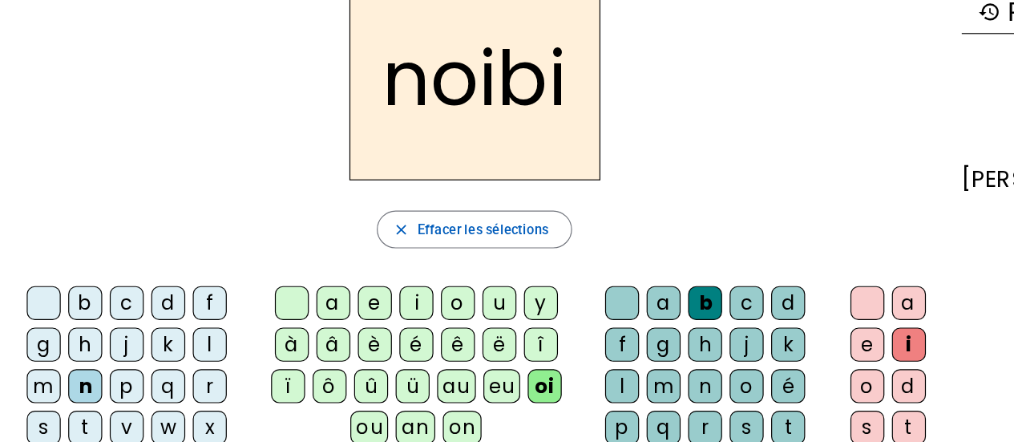
click at [682, 256] on div "d" at bounding box center [680, 257] width 29 height 29
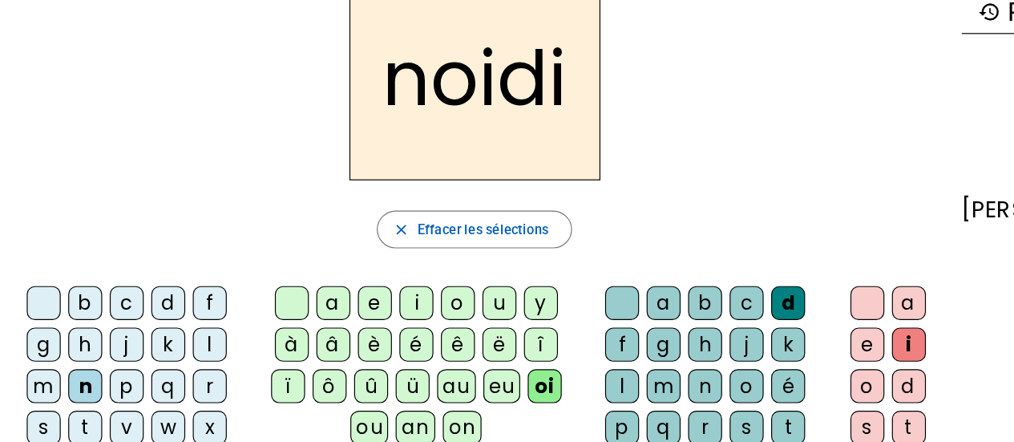
click at [553, 278] on div "f" at bounding box center [538, 292] width 29 height 29
